Goal: Contribute content: Add original content to the website for others to see

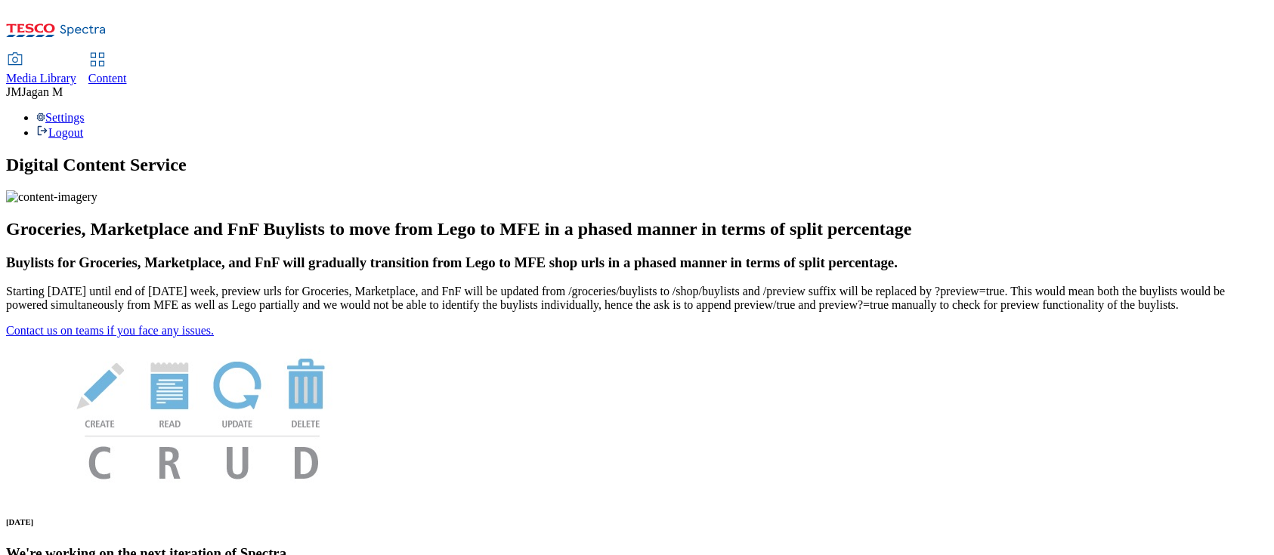
click at [76, 72] on span "Media Library" at bounding box center [41, 78] width 70 height 13
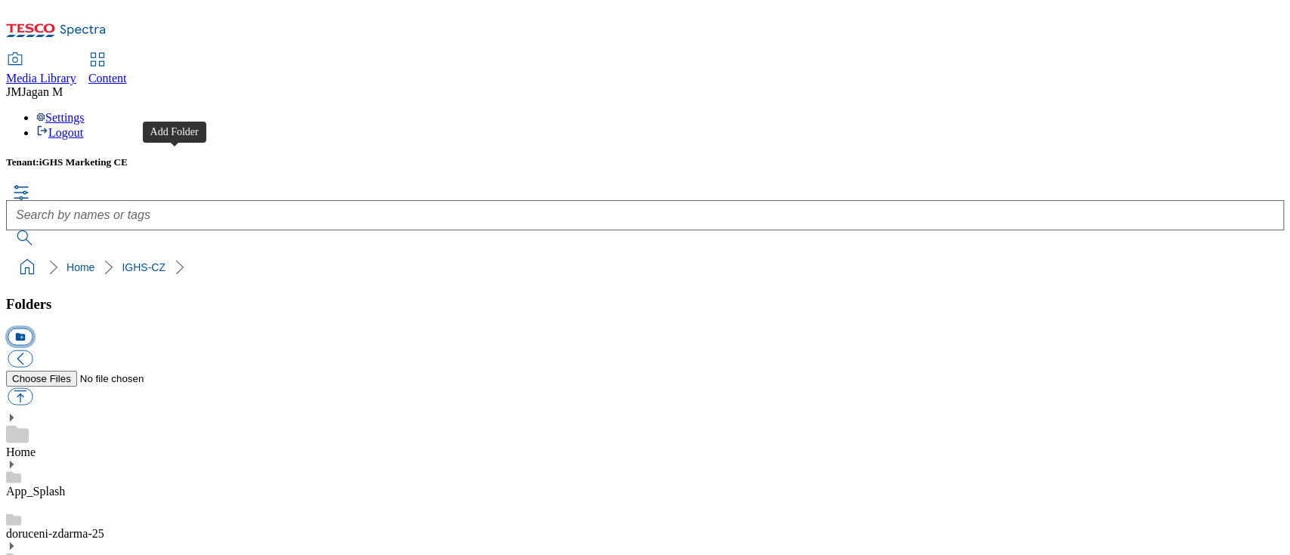
click at [32, 328] on button "icon_new_folder" at bounding box center [20, 336] width 25 height 17
type input "W34_25"
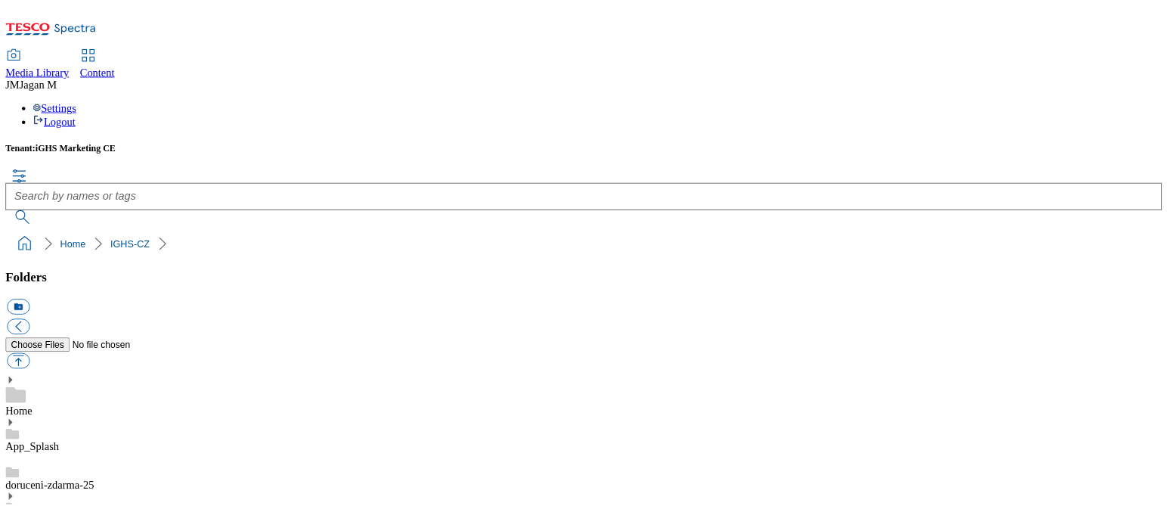
scroll to position [7678, 0]
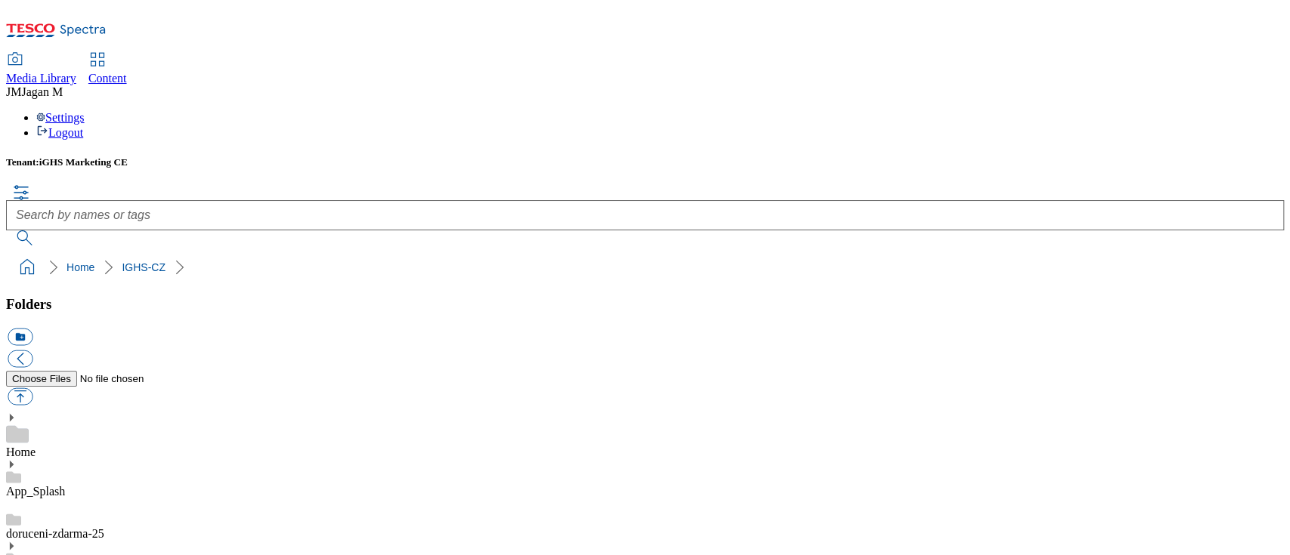
click at [32, 388] on button "button" at bounding box center [20, 396] width 25 height 17
type input "C:\fakepath\Product_banner_1_CZ.jpg"
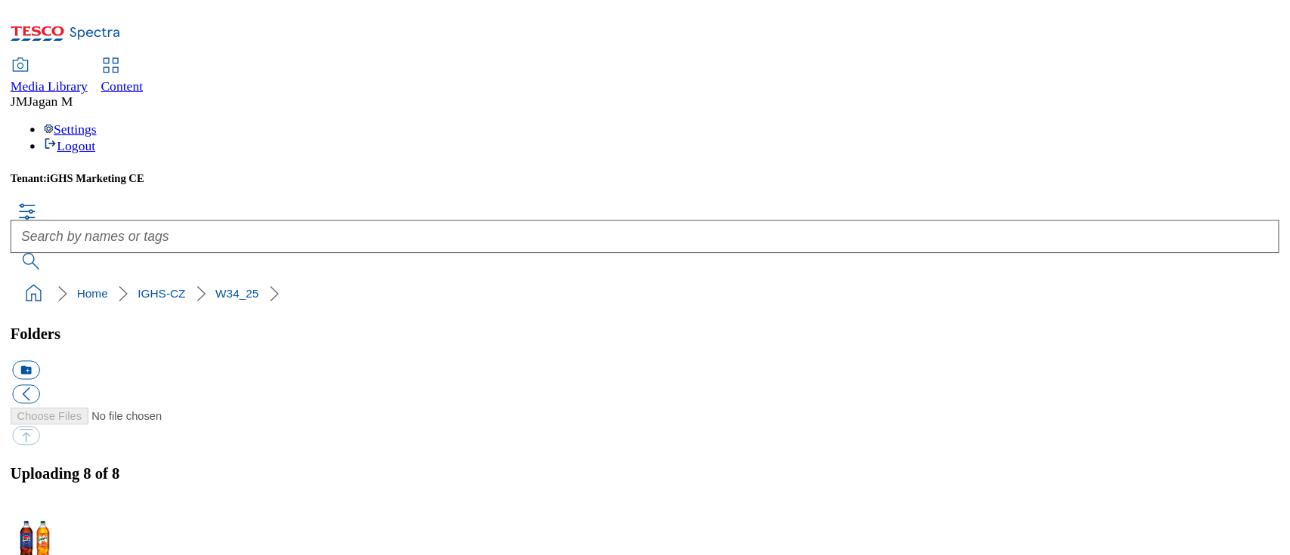
scroll to position [7678, 0]
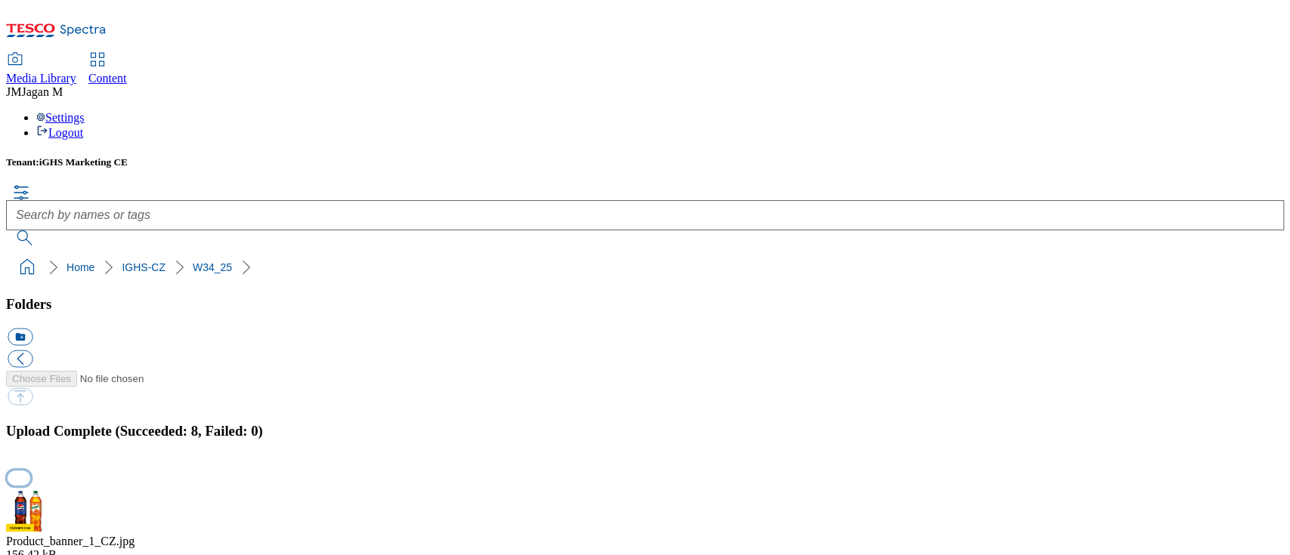
click at [30, 416] on button "button" at bounding box center [19, 479] width 23 height 14
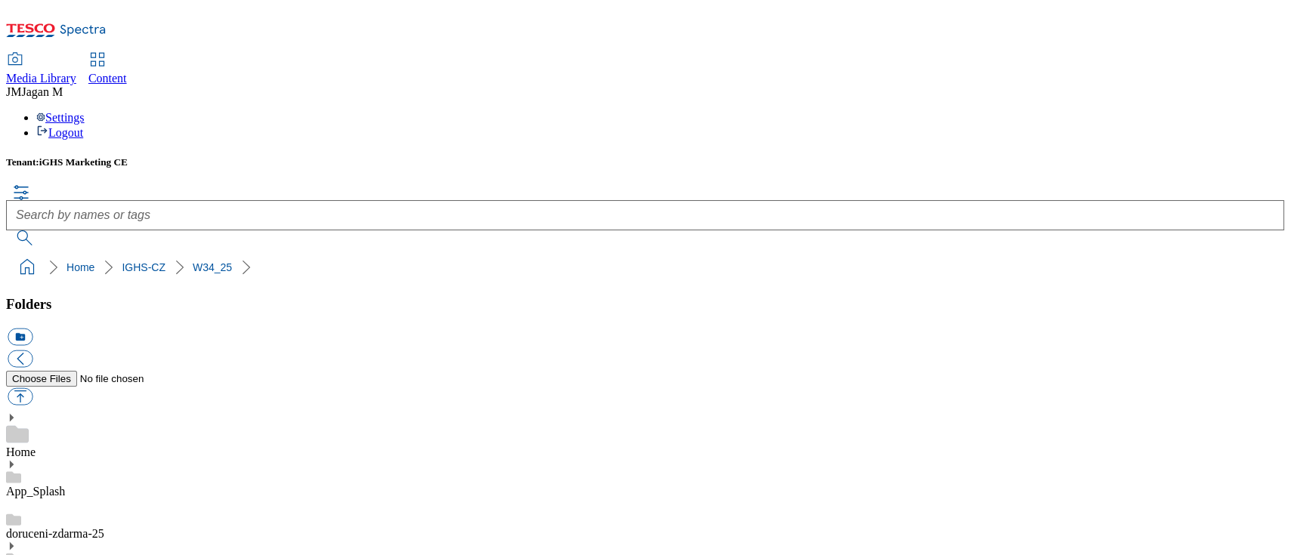
scroll to position [23, 0]
click at [32, 388] on button "button" at bounding box center [20, 396] width 25 height 17
type input "C:\fakepath\Trade_banner_1_CZ.jpg"
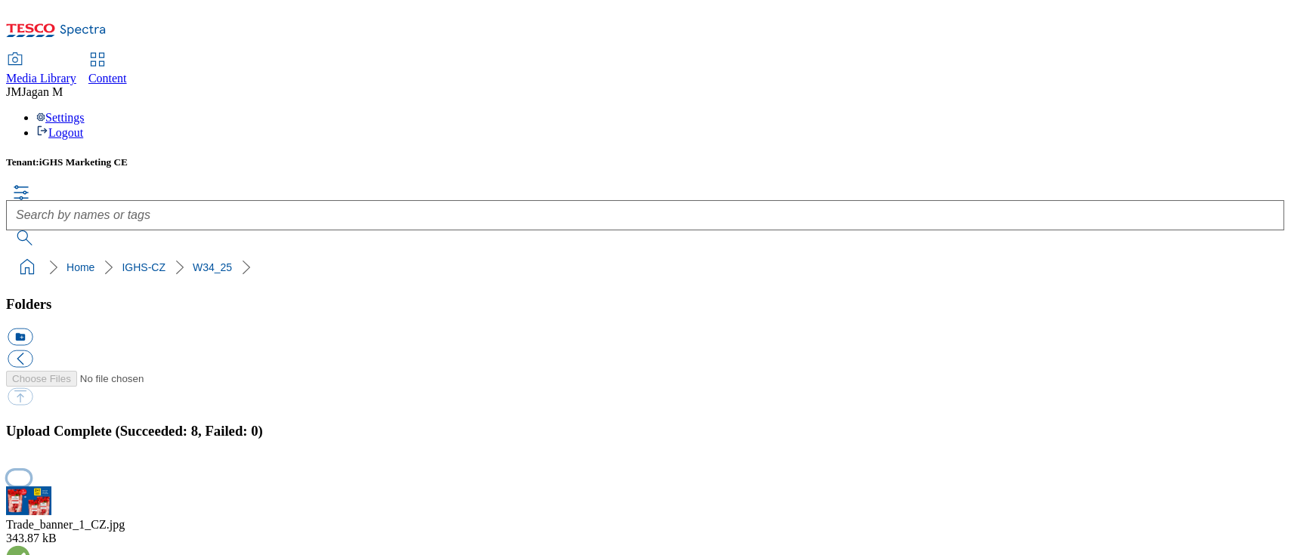
click at [30, 416] on button "button" at bounding box center [19, 479] width 23 height 14
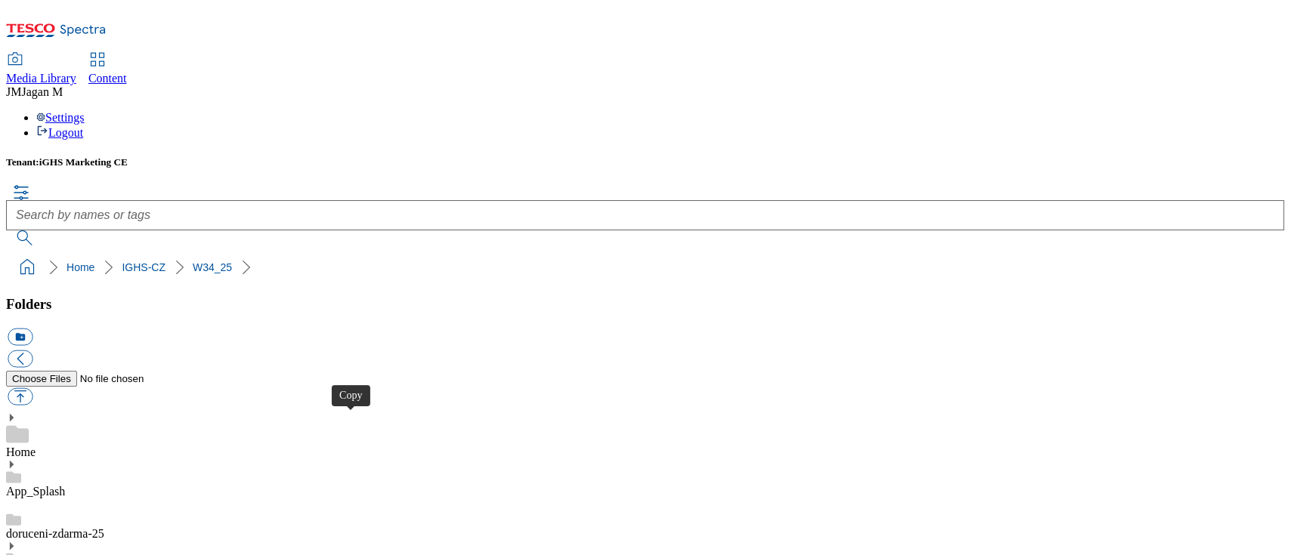
click at [32, 388] on button "button" at bounding box center [20, 396] width 25 height 17
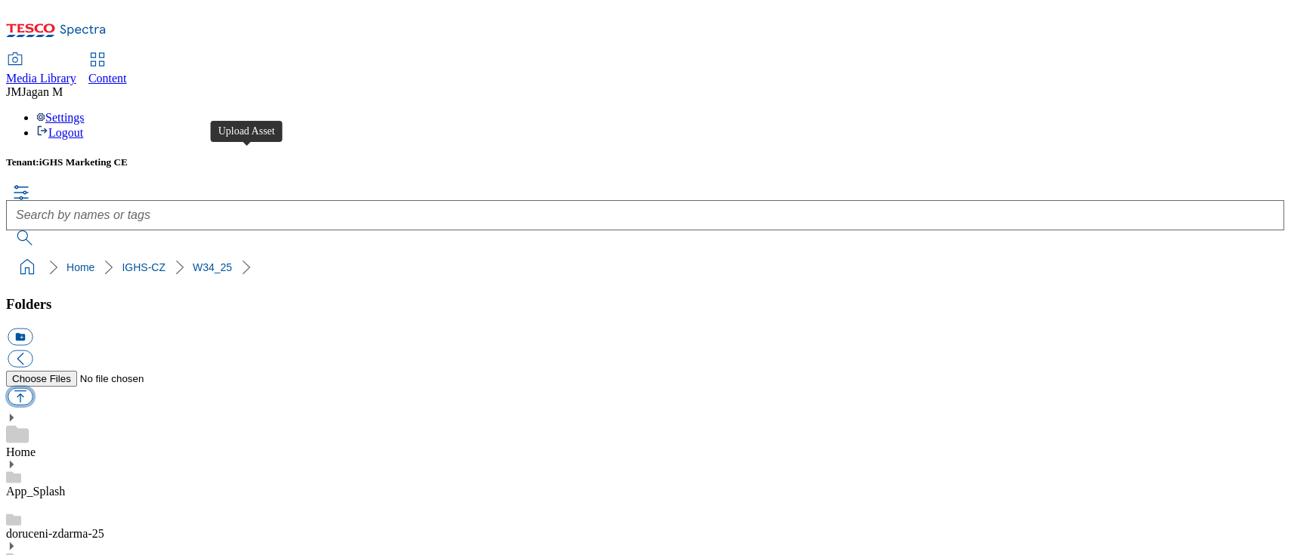
type input "C:\fakepath\Content_banner_1_CZ.jpg"
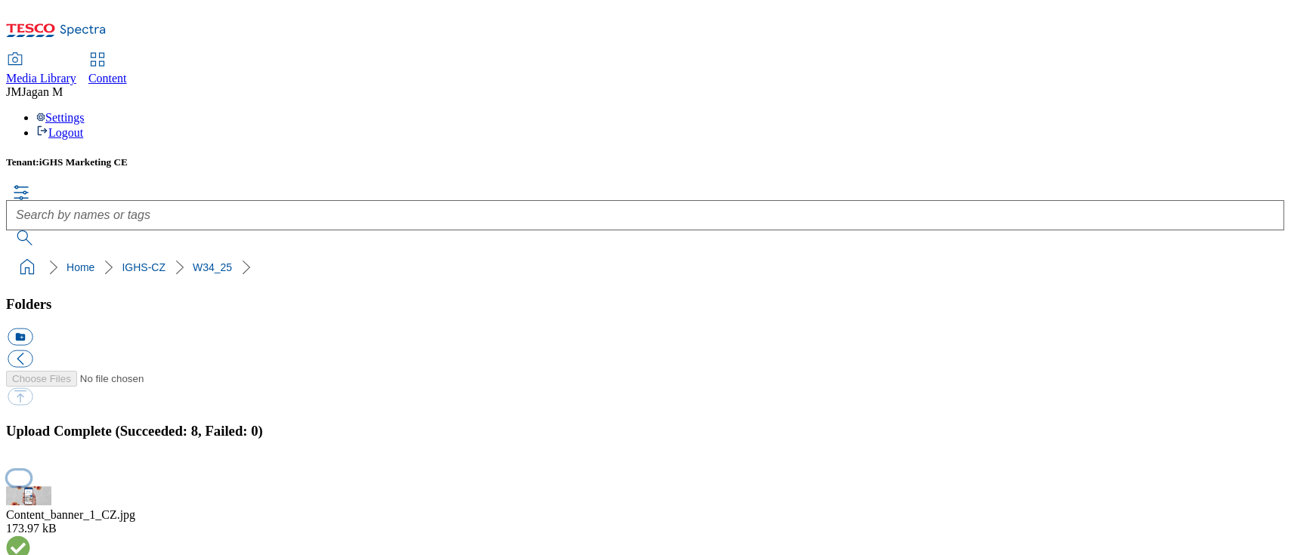
click at [30, 416] on button "button" at bounding box center [19, 479] width 23 height 14
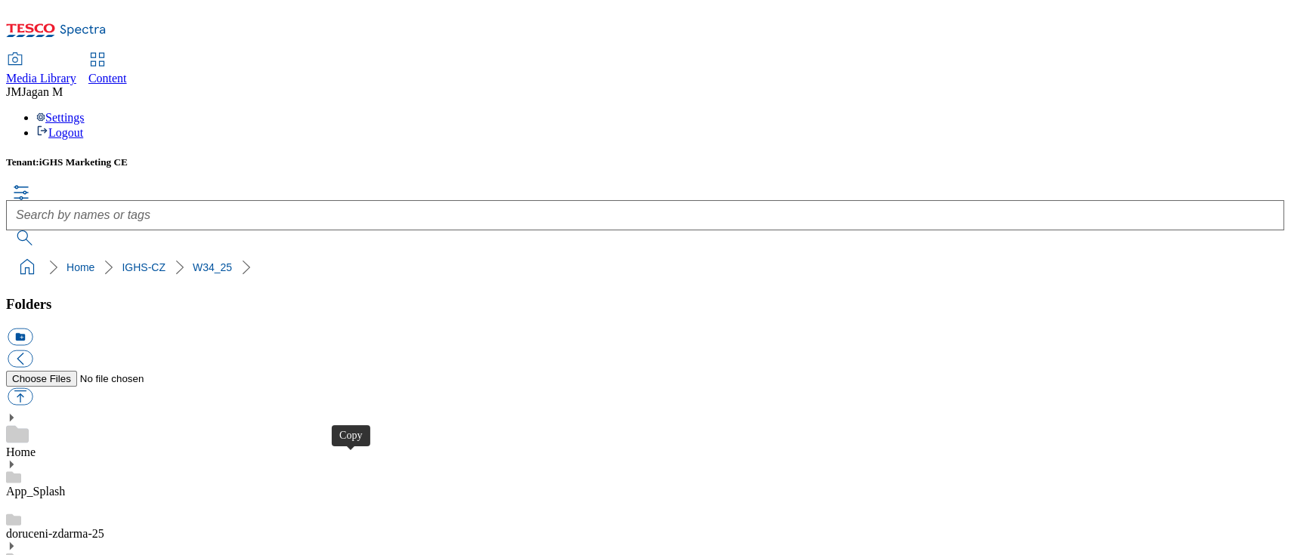
click at [32, 388] on button "button" at bounding box center [20, 396] width 25 height 17
type input "C:\fakepath\halloween_5_CZ.gif"
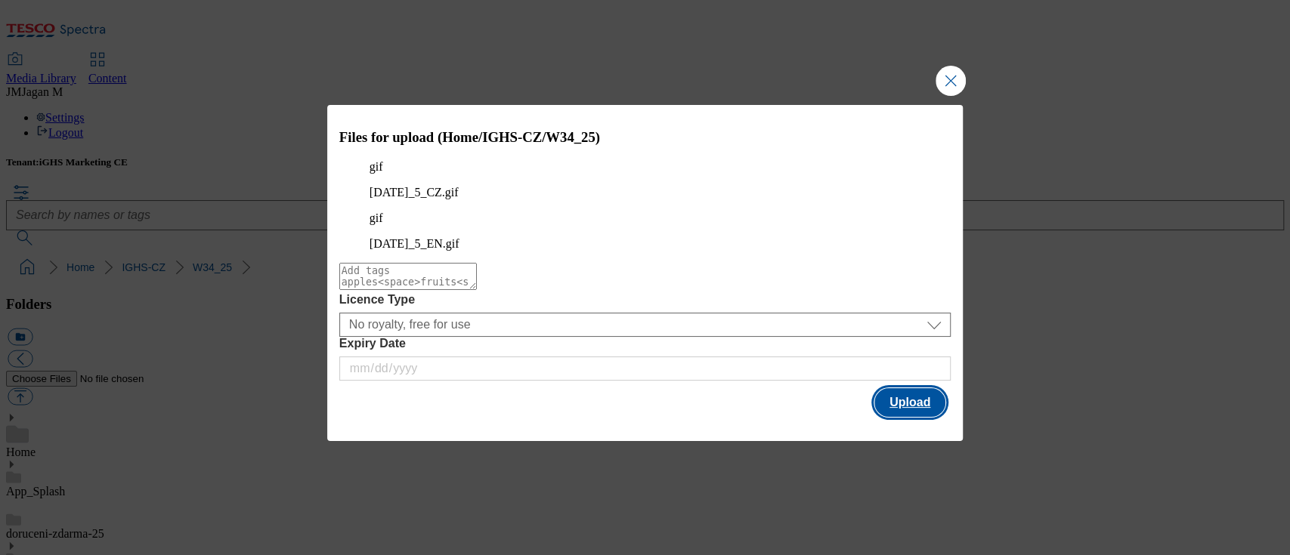
click at [902, 398] on button "Upload" at bounding box center [909, 402] width 71 height 29
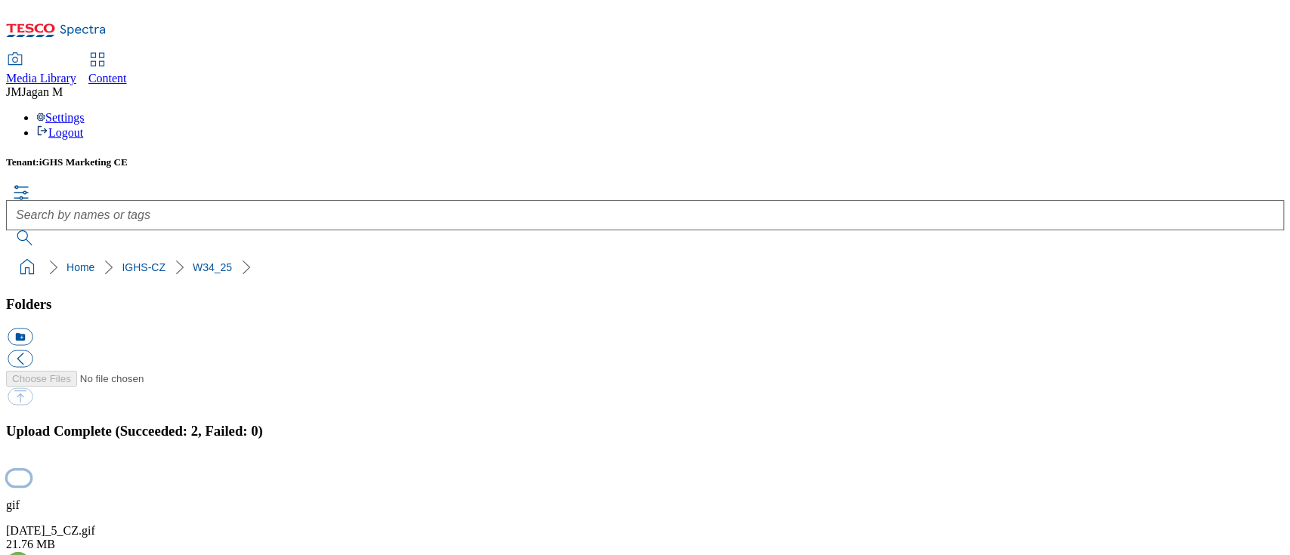
click at [30, 416] on button "button" at bounding box center [19, 479] width 23 height 14
